Goal: Task Accomplishment & Management: Manage account settings

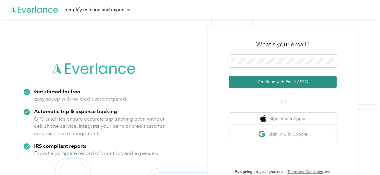
click at [289, 84] on button "Continue with Email / SSO" at bounding box center [283, 82] width 108 height 13
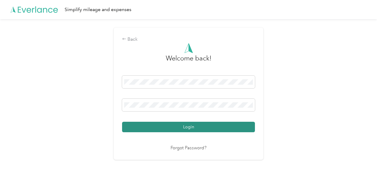
click at [186, 126] on button "Login" at bounding box center [188, 127] width 133 height 10
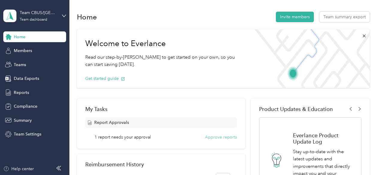
click at [216, 139] on button "Approve reports" at bounding box center [221, 137] width 32 height 6
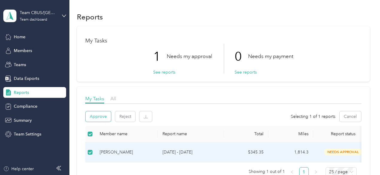
click at [103, 112] on button "Approve" at bounding box center [98, 116] width 25 height 10
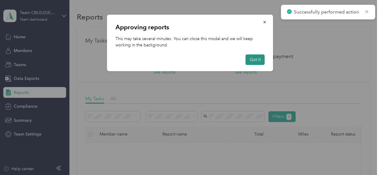
click at [253, 65] on button "Got it" at bounding box center [255, 60] width 19 height 10
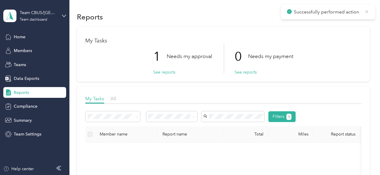
click at [367, 11] on icon at bounding box center [367, 11] width 3 height 3
click at [20, 36] on span "Home" at bounding box center [20, 37] width 12 height 6
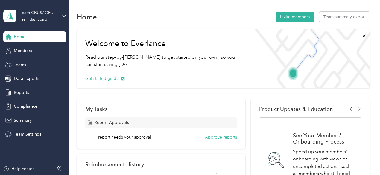
scroll to position [60, 0]
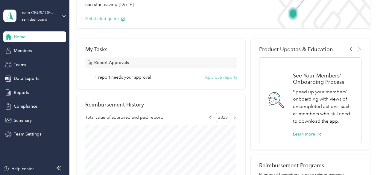
click at [217, 78] on button "Approve reports" at bounding box center [221, 77] width 32 height 6
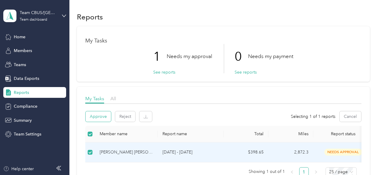
click at [98, 117] on button "Approve" at bounding box center [98, 116] width 25 height 10
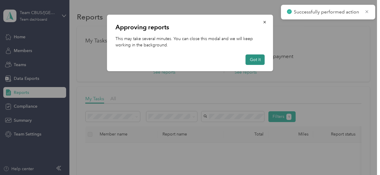
click at [253, 62] on button "Got it" at bounding box center [255, 60] width 19 height 10
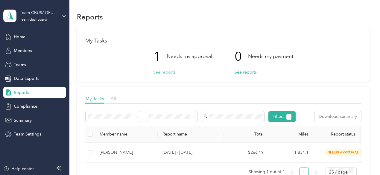
click at [167, 72] on button "See reports" at bounding box center [164, 72] width 22 height 6
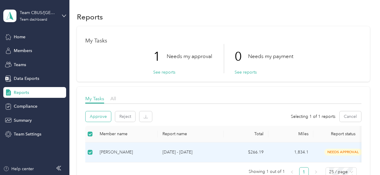
click at [96, 116] on button "Approve" at bounding box center [98, 116] width 25 height 10
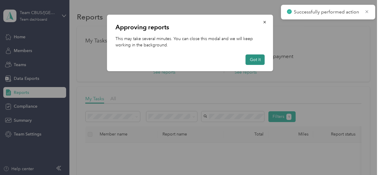
click at [250, 62] on button "Got it" at bounding box center [255, 60] width 19 height 10
